Goal: Transaction & Acquisition: Book appointment/travel/reservation

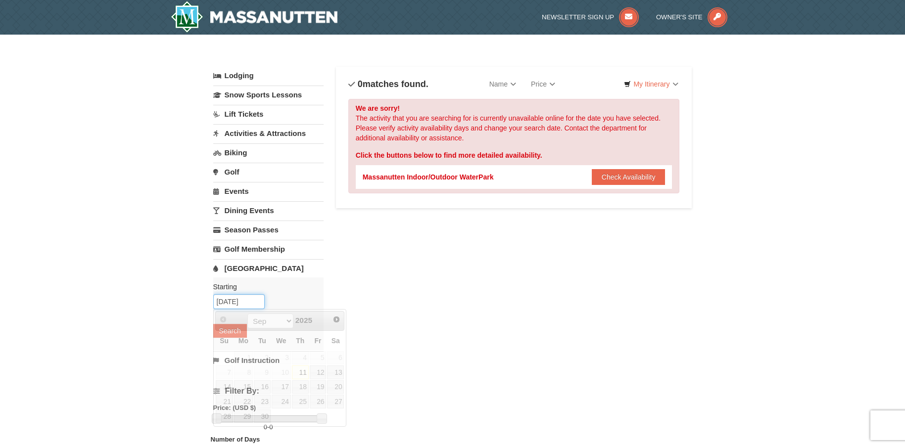
click at [234, 303] on input "[DATE]" at bounding box center [238, 301] width 51 height 15
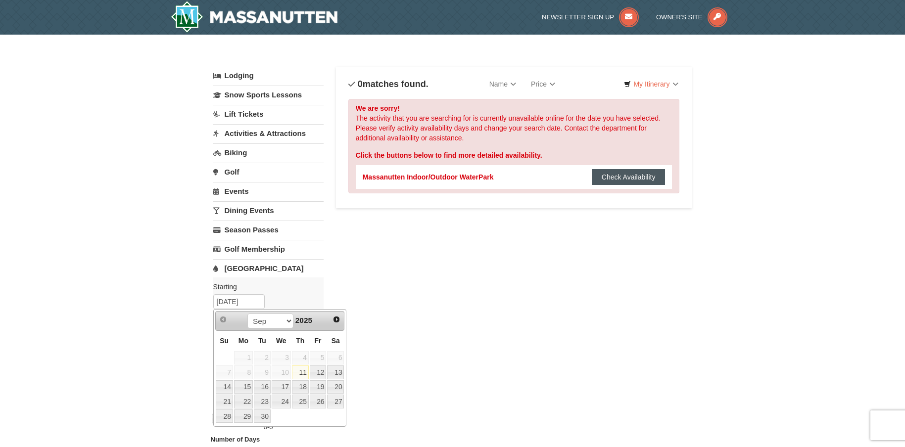
click at [625, 177] on button "Check Availability" at bounding box center [629, 177] width 74 height 16
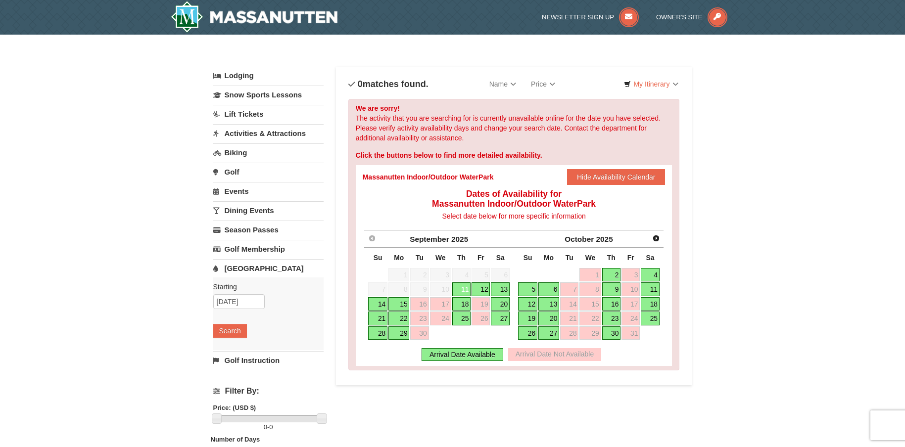
click at [463, 284] on link "11" at bounding box center [461, 289] width 19 height 14
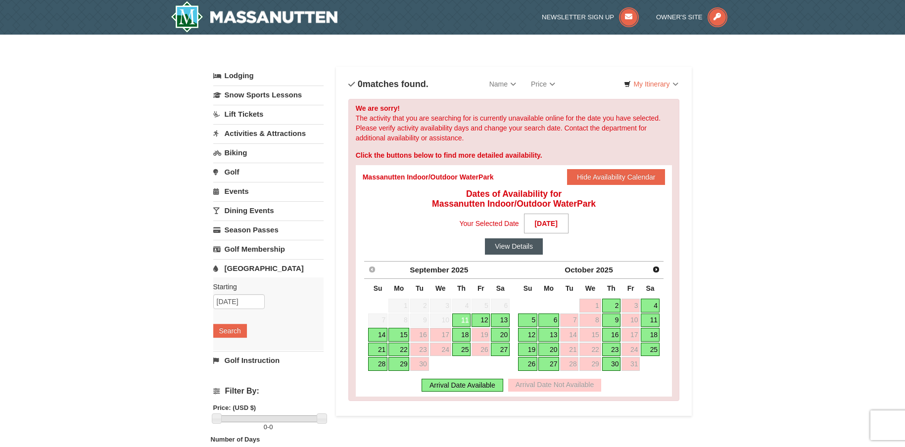
click at [517, 243] on button "View Details" at bounding box center [514, 246] width 58 height 16
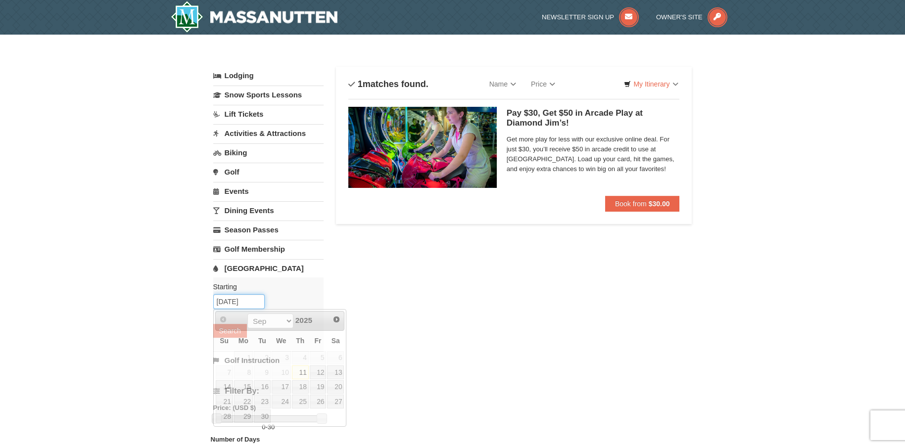
click at [226, 308] on input "[DATE]" at bounding box center [238, 301] width 51 height 15
click at [316, 372] on link "12" at bounding box center [318, 373] width 17 height 14
type input "[DATE]"
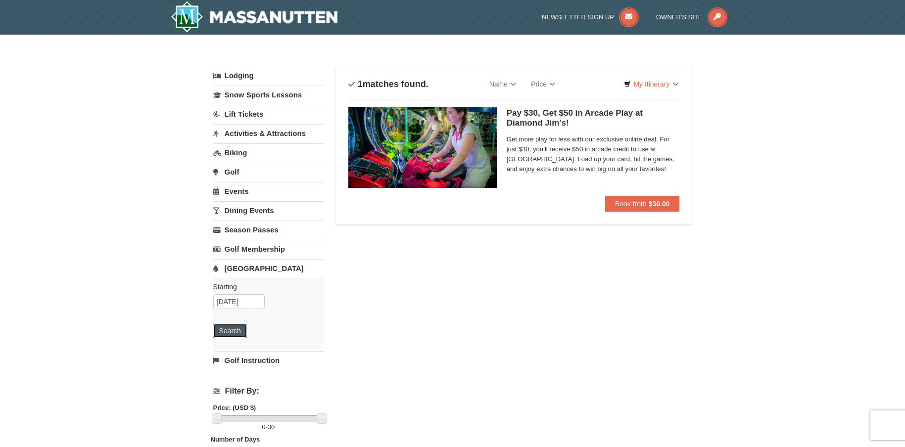
click at [236, 329] on button "Search" at bounding box center [230, 331] width 34 height 14
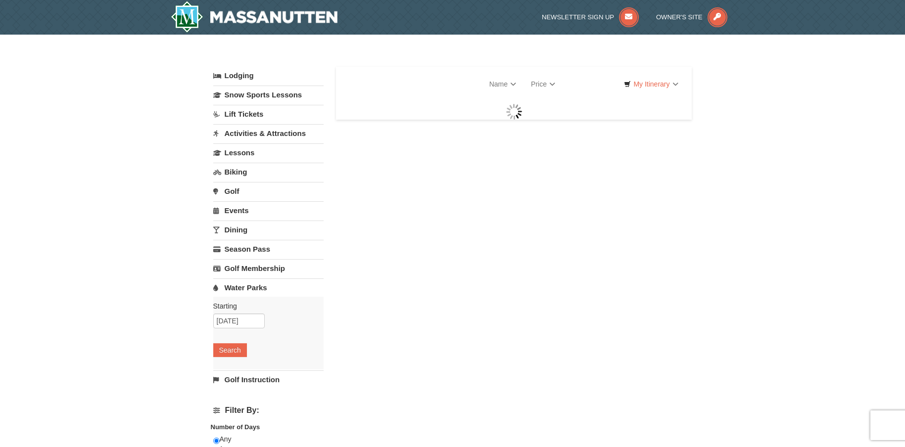
select select "9"
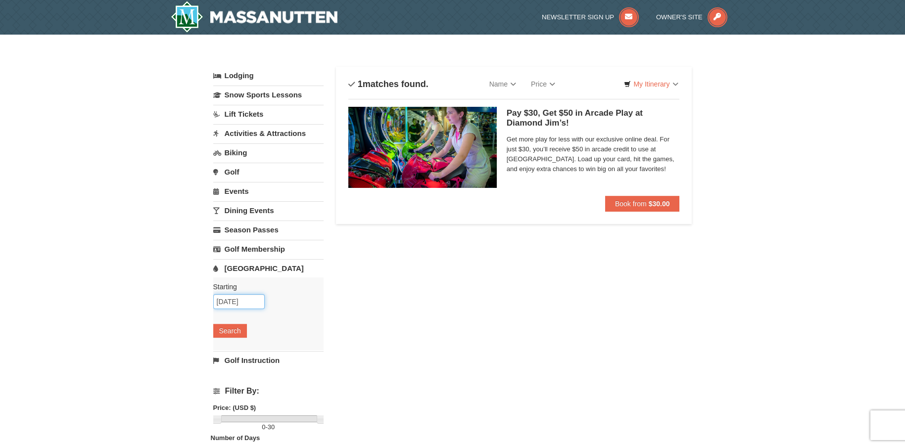
click at [233, 303] on input "[DATE]" at bounding box center [238, 301] width 51 height 15
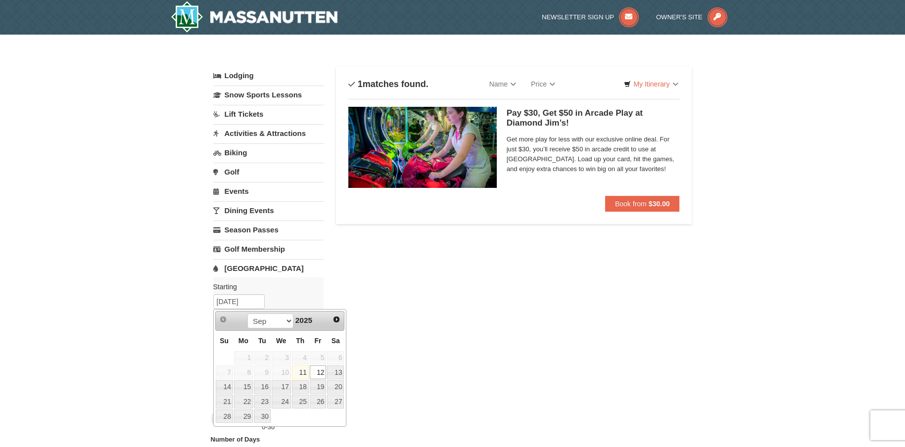
click at [295, 375] on link "11" at bounding box center [300, 373] width 17 height 14
type input "[DATE]"
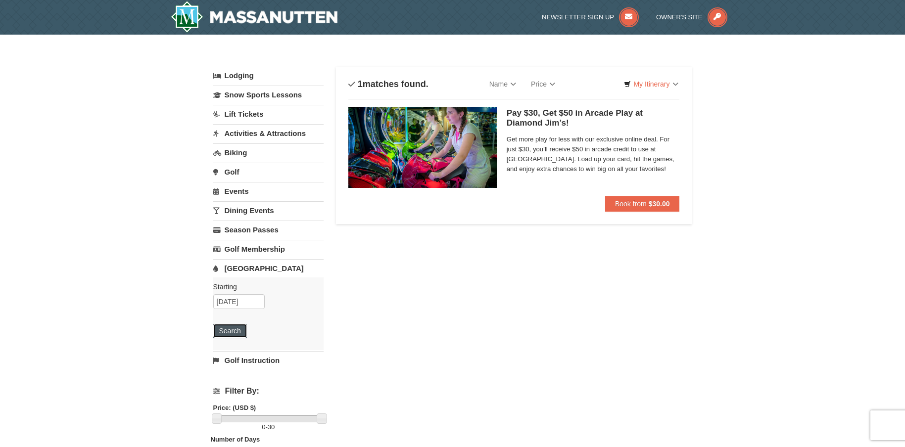
click at [231, 335] on button "Search" at bounding box center [230, 331] width 34 height 14
click at [235, 307] on input "[DATE]" at bounding box center [238, 301] width 51 height 15
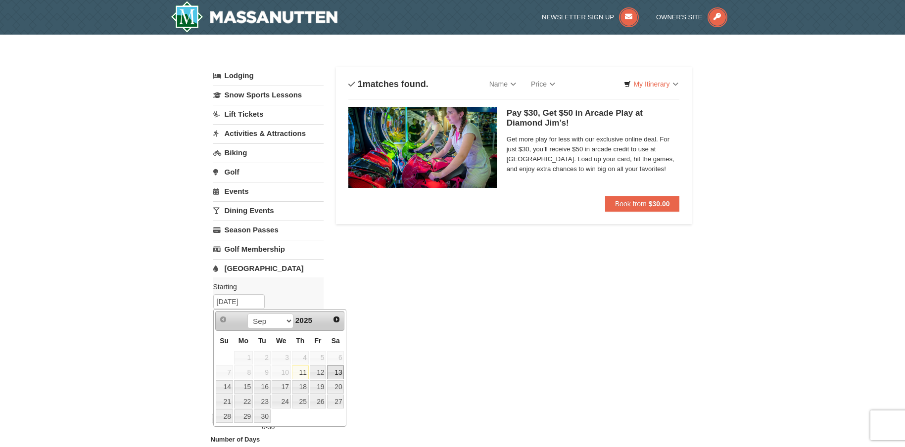
click at [333, 370] on link "13" at bounding box center [335, 373] width 17 height 14
type input "09/13/2025"
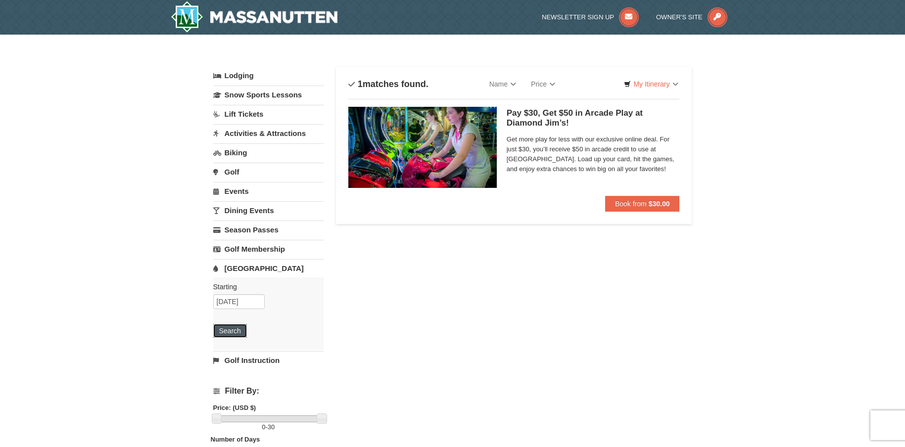
click at [229, 326] on button "Search" at bounding box center [230, 331] width 34 height 14
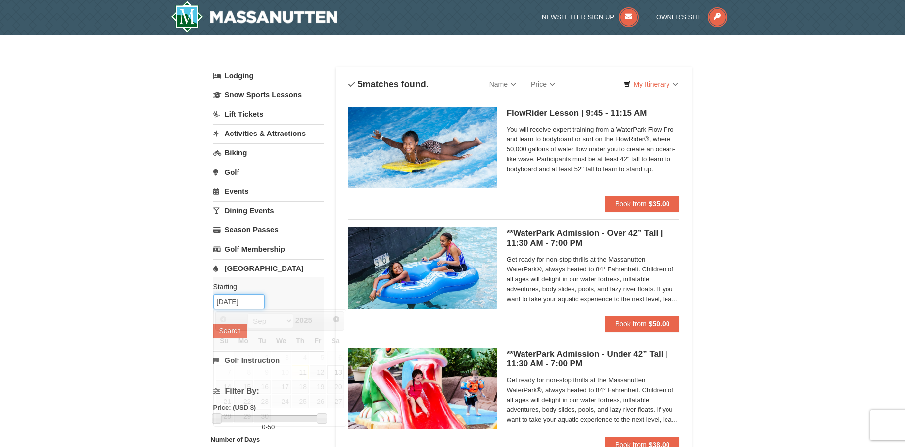
click at [240, 304] on input "[DATE]" at bounding box center [238, 301] width 51 height 15
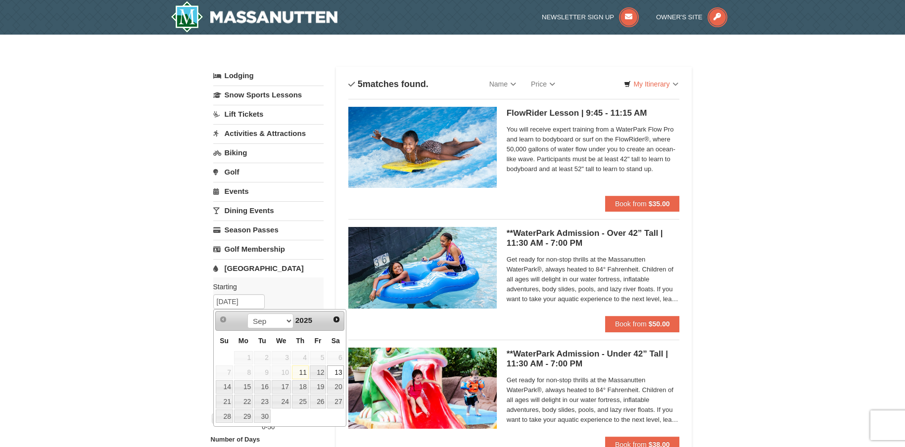
click at [302, 373] on link "11" at bounding box center [300, 373] width 17 height 14
type input "[DATE]"
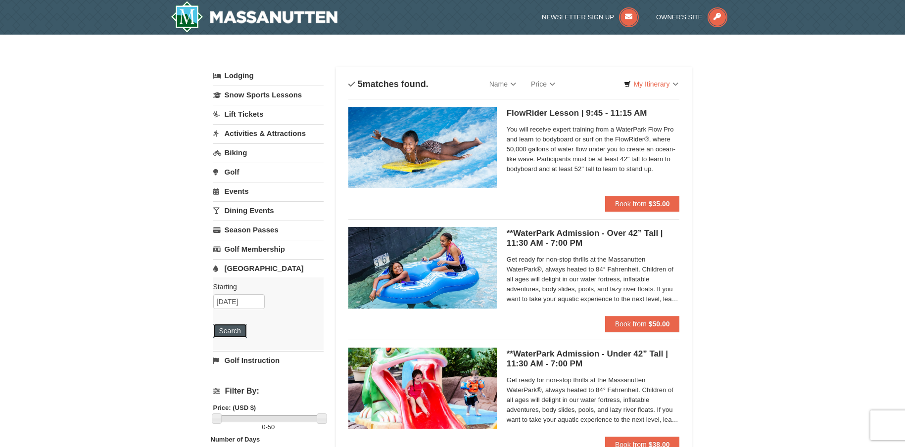
click at [223, 326] on button "Search" at bounding box center [230, 331] width 34 height 14
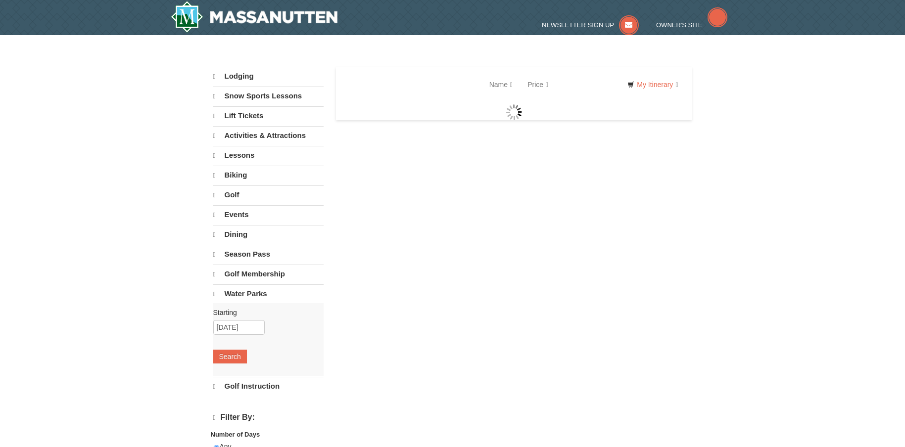
select select "9"
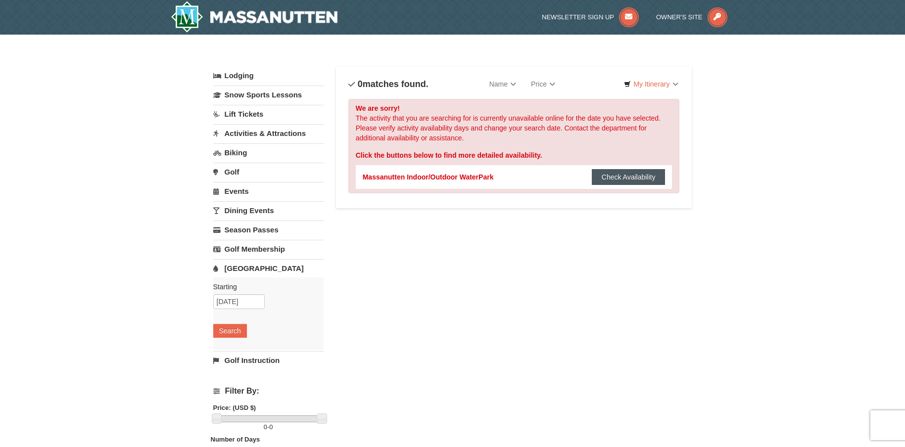
click at [618, 176] on button "Check Availability" at bounding box center [629, 177] width 74 height 16
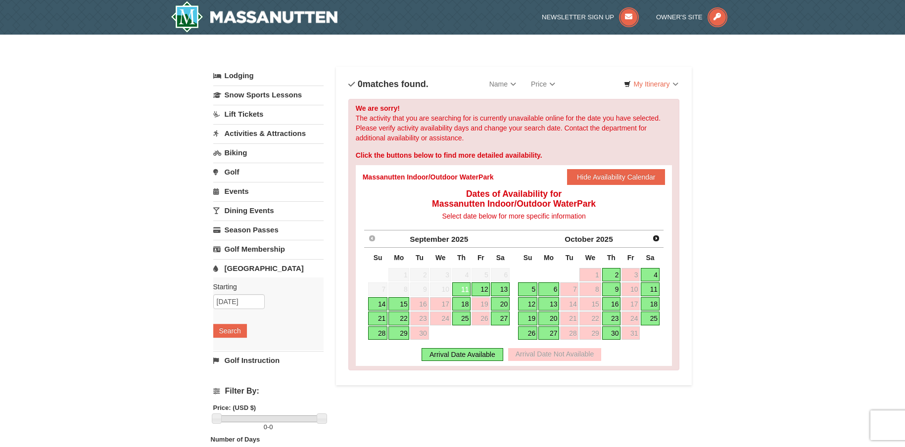
click at [460, 287] on link "11" at bounding box center [461, 289] width 19 height 14
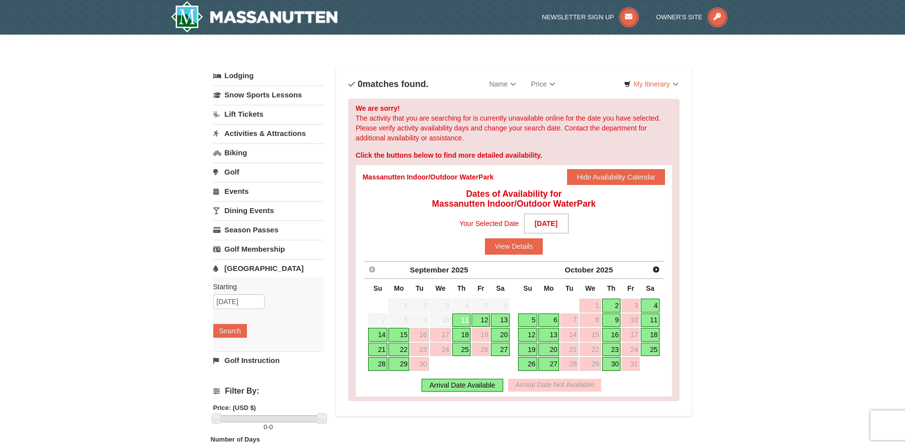
click at [462, 316] on link "11" at bounding box center [461, 321] width 19 height 14
click at [535, 244] on button "View Details" at bounding box center [514, 246] width 58 height 16
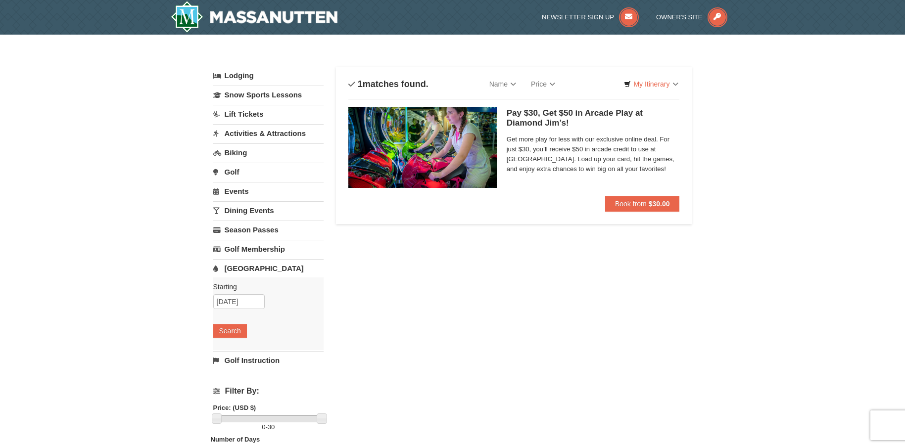
click at [246, 267] on link "[GEOGRAPHIC_DATA]" at bounding box center [268, 268] width 110 height 18
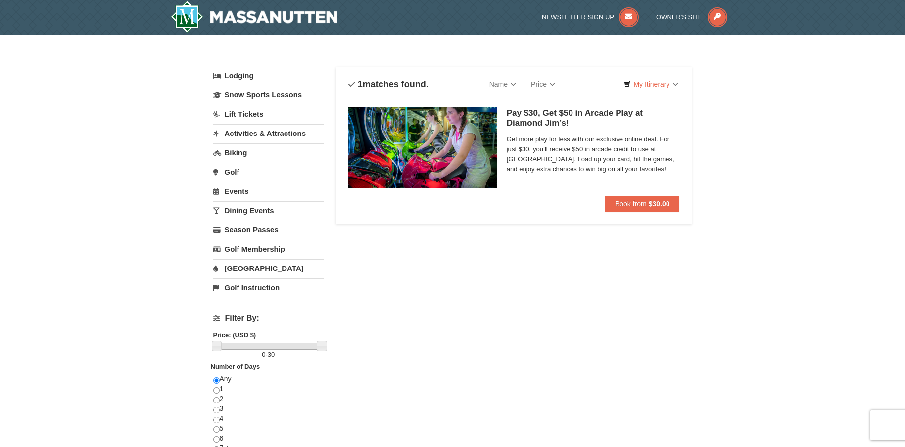
click at [246, 267] on link "[GEOGRAPHIC_DATA]" at bounding box center [268, 268] width 110 height 18
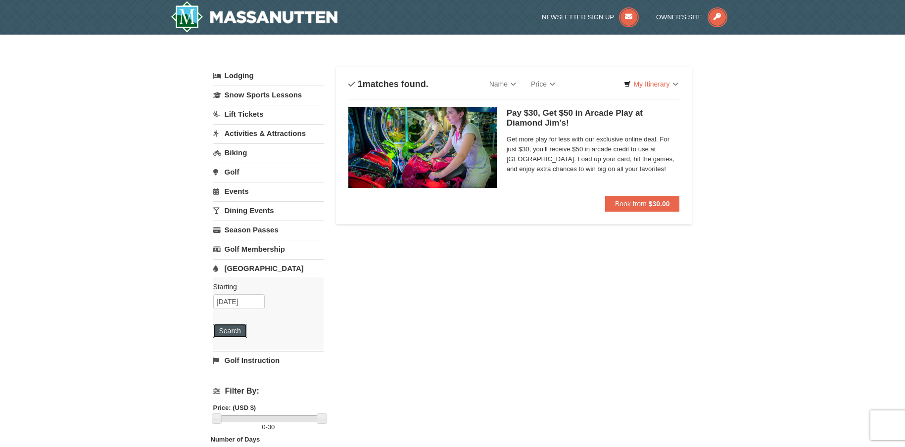
click at [232, 330] on button "Search" at bounding box center [230, 331] width 34 height 14
click at [234, 333] on button "Search" at bounding box center [230, 331] width 34 height 14
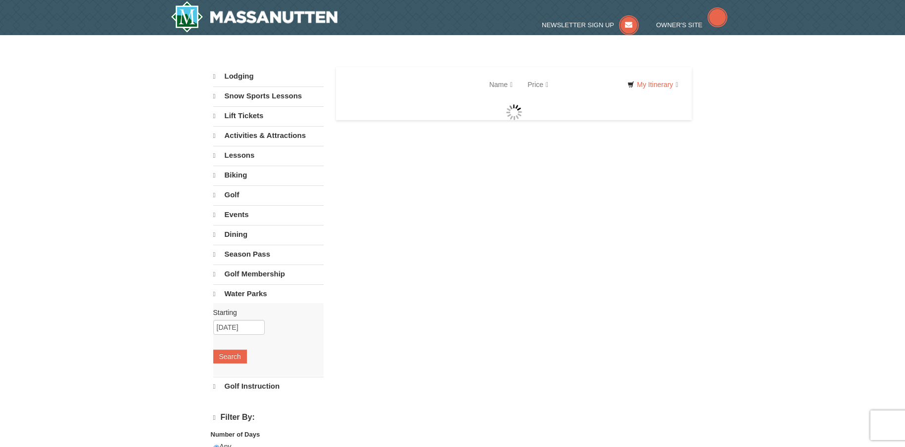
select select "9"
